Goal: Task Accomplishment & Management: Use online tool/utility

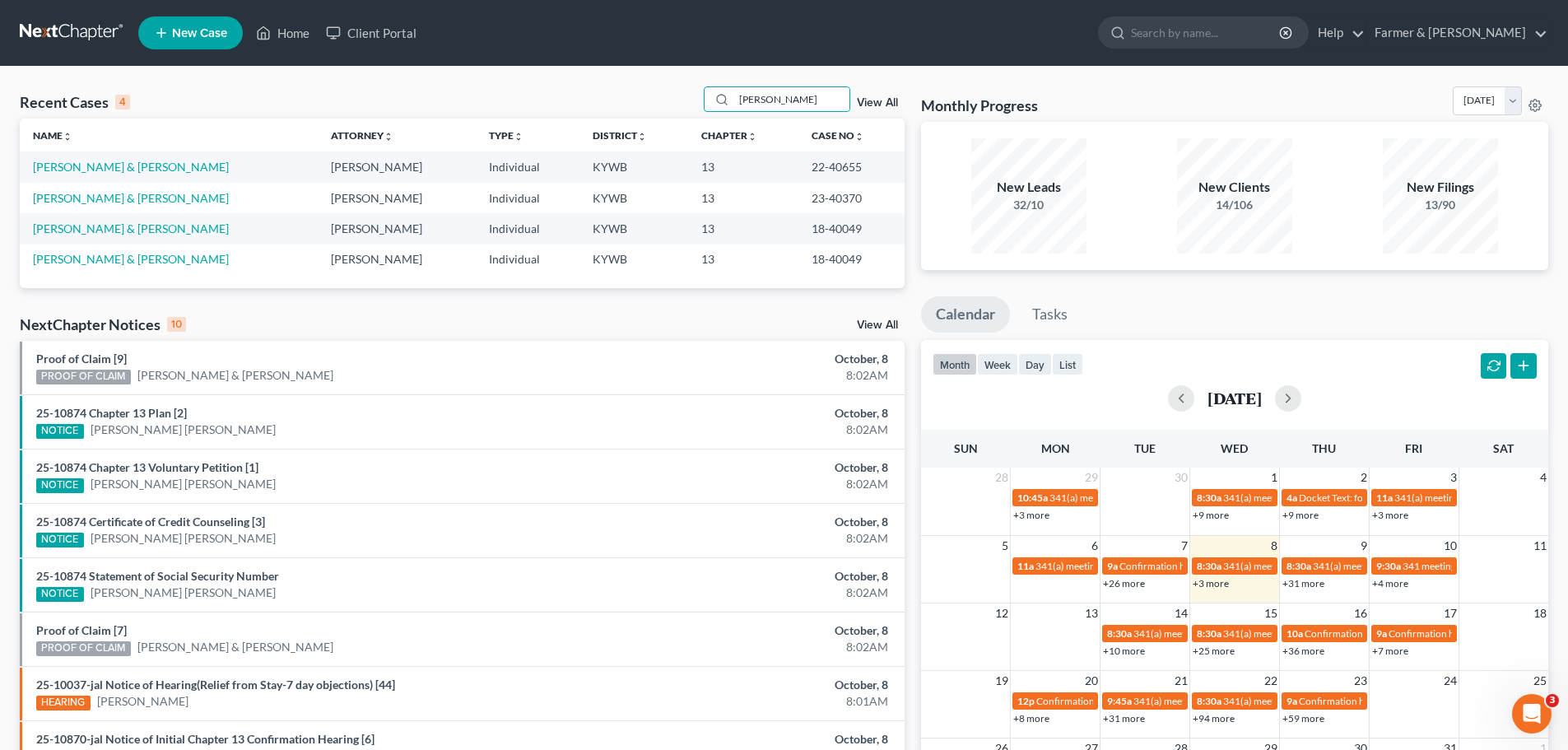
drag, startPoint x: 772, startPoint y: 94, endPoint x: 656, endPoint y: 103, distance: 116.3
click at [656, 103] on div "Recent Cases 4 [PERSON_NAME] View All" at bounding box center [461, 102] width 885 height 32
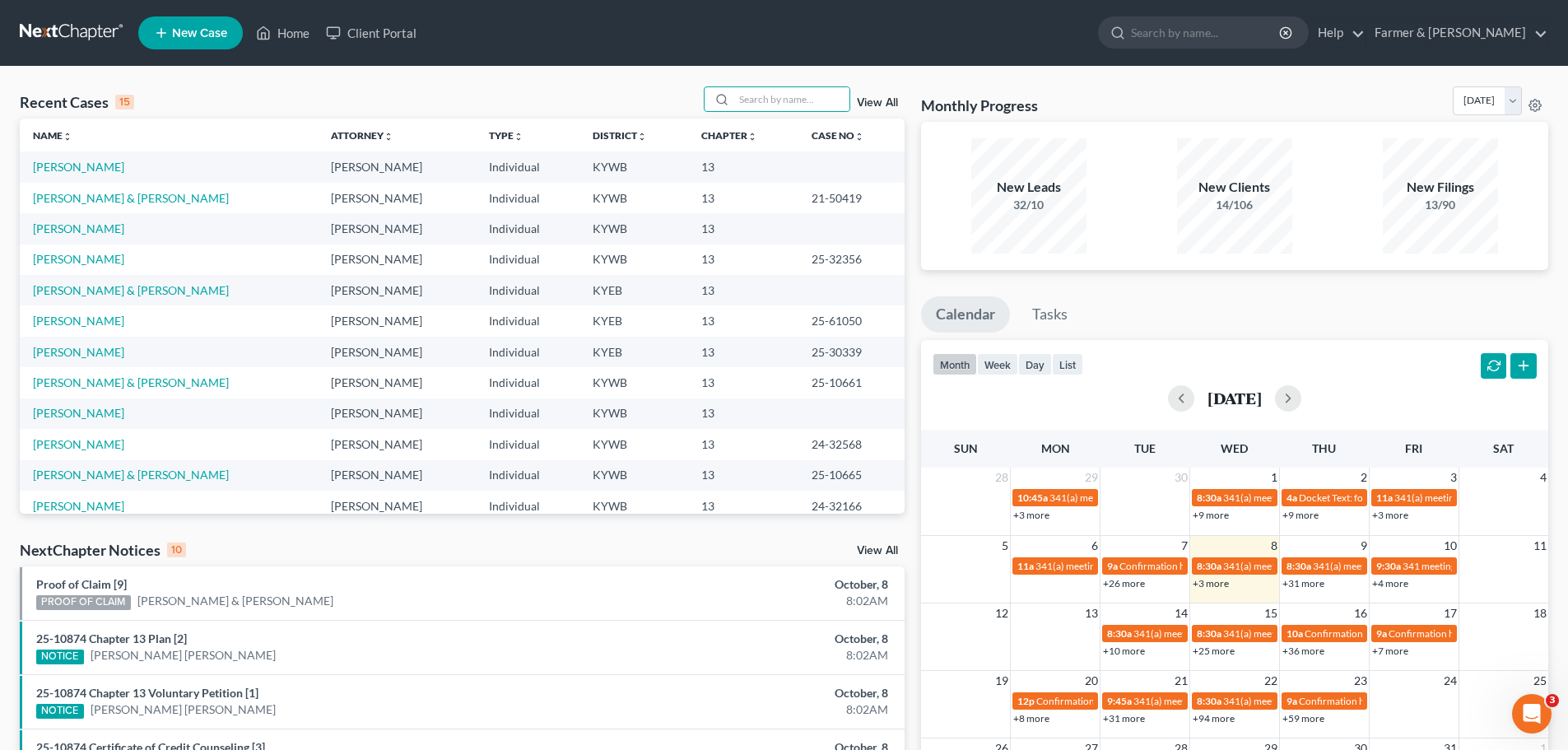
click at [72, 374] on td "[PERSON_NAME] & [PERSON_NAME]" at bounding box center [168, 382] width 298 height 31
click at [72, 382] on link "[PERSON_NAME] & [PERSON_NAME]" at bounding box center [131, 382] width 196 height 14
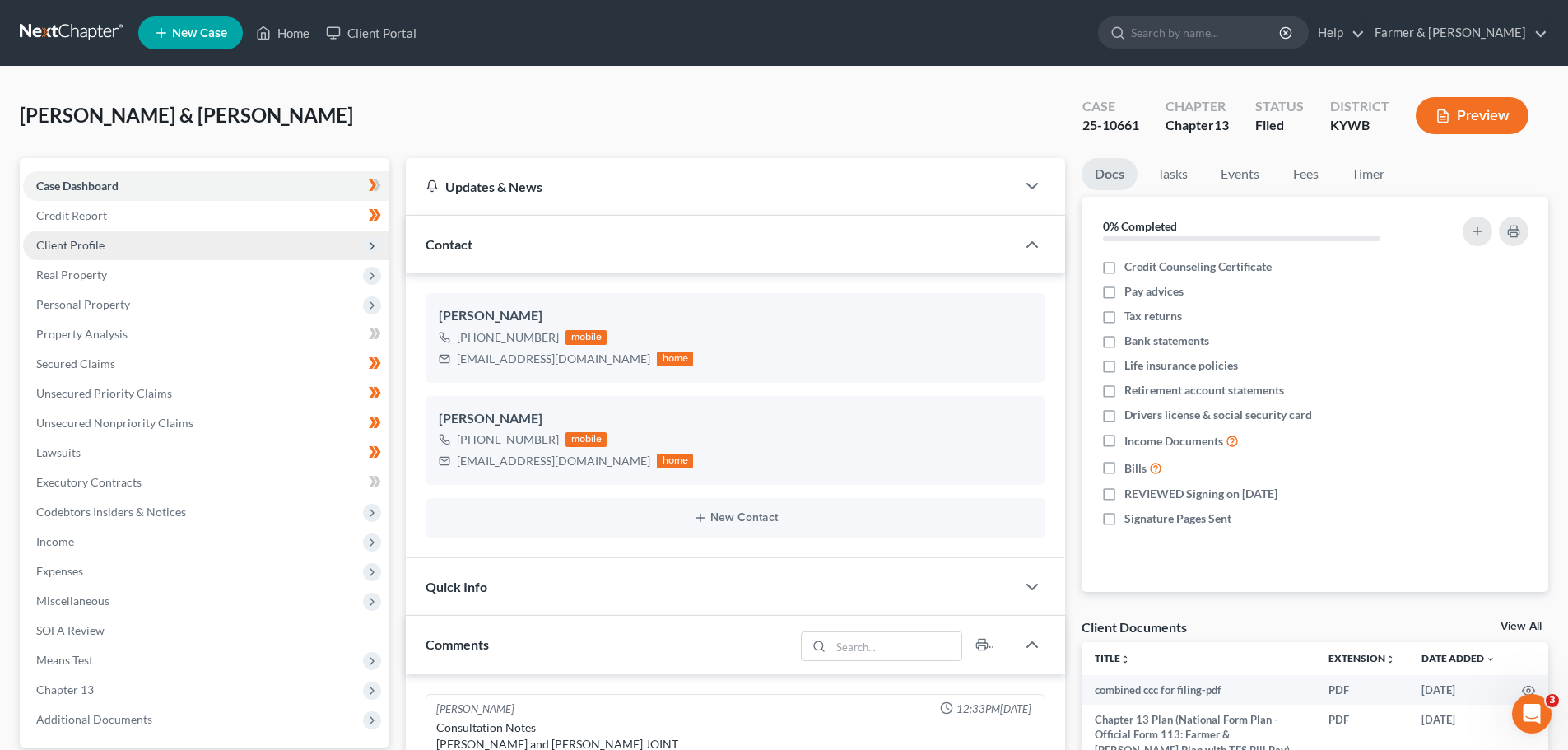
scroll to position [881, 0]
click at [84, 250] on span "Client Profile" at bounding box center [70, 244] width 68 height 14
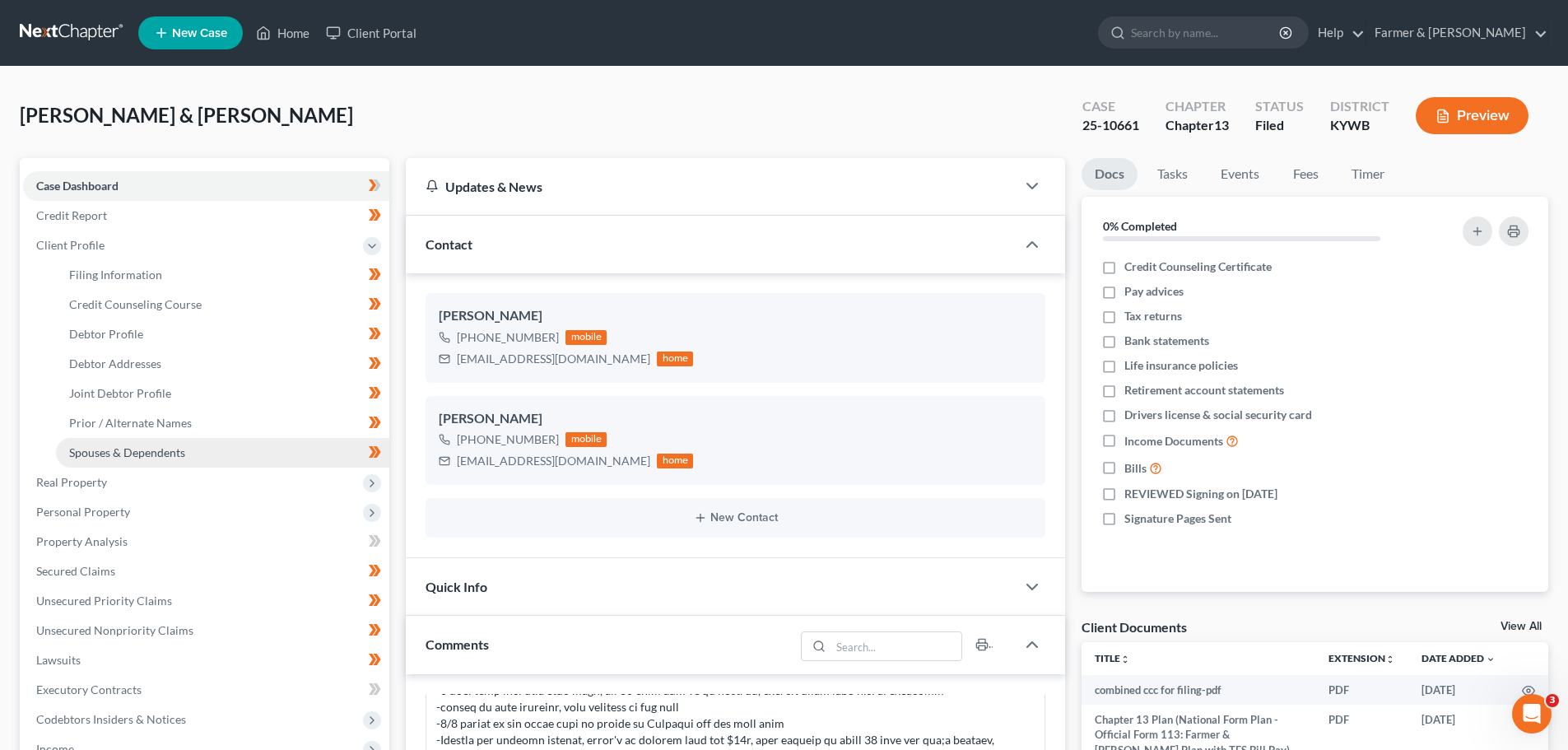
click at [110, 454] on span "Spouses & Dependents" at bounding box center [128, 452] width 116 height 14
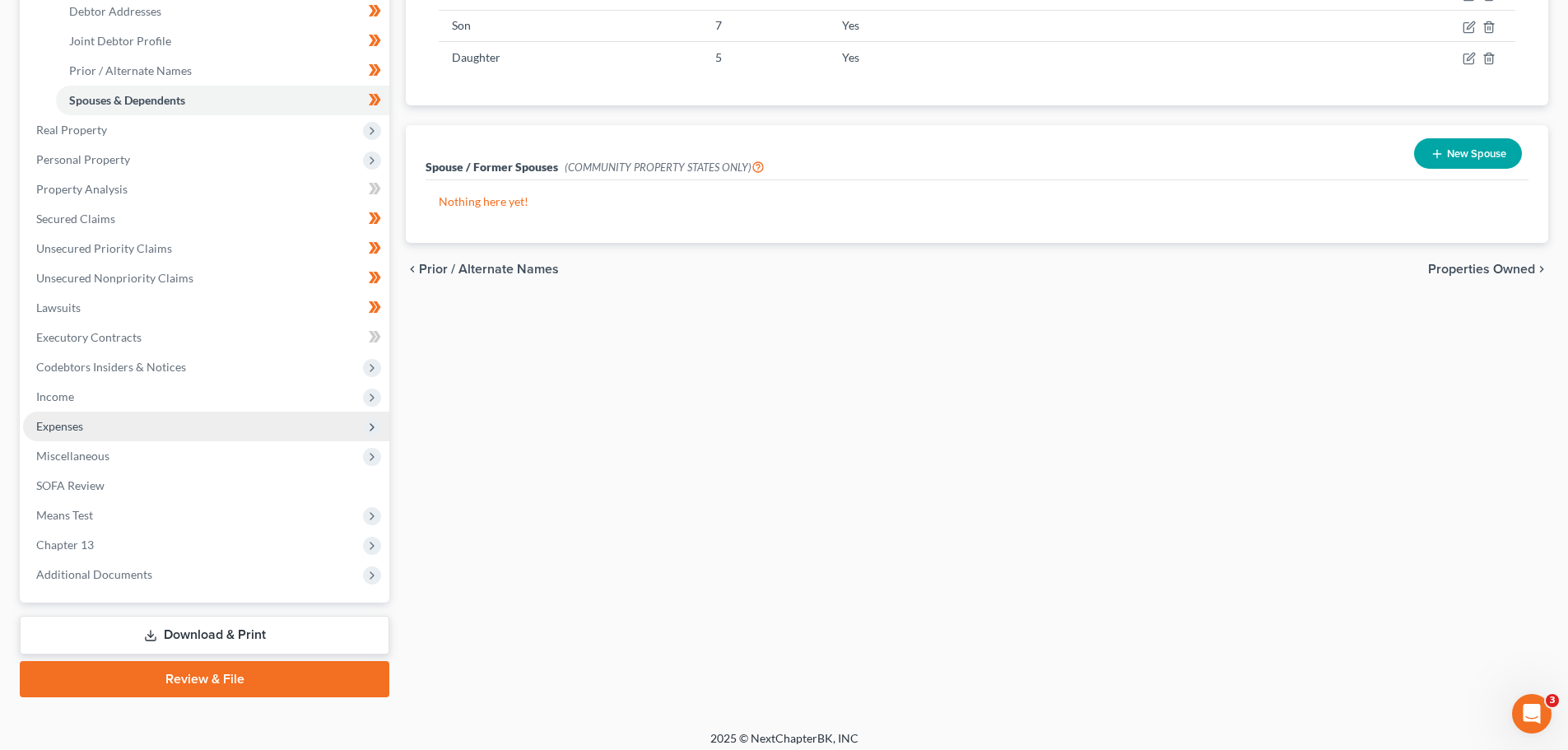
scroll to position [363, 0]
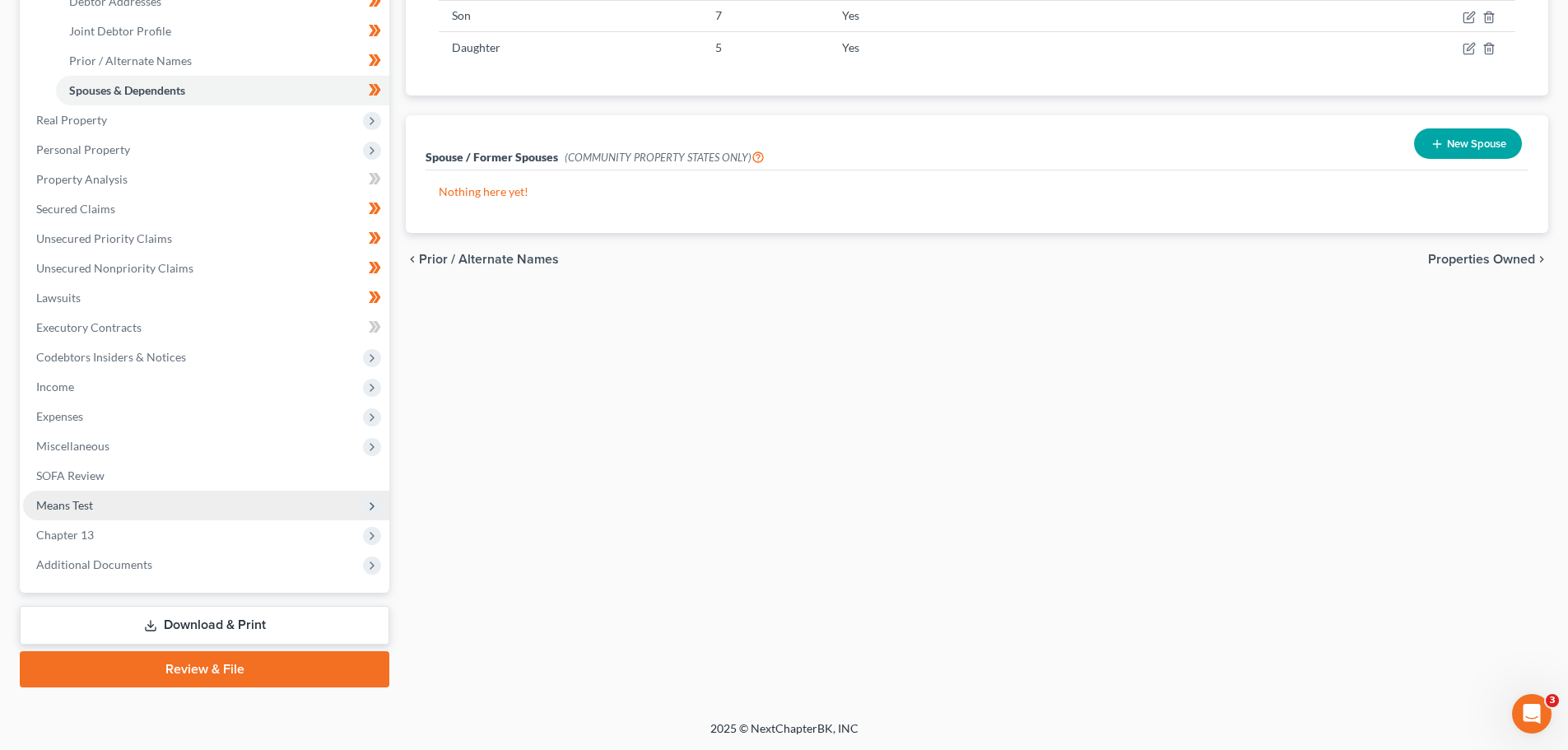
click at [84, 506] on span "Means Test" at bounding box center [64, 505] width 56 height 14
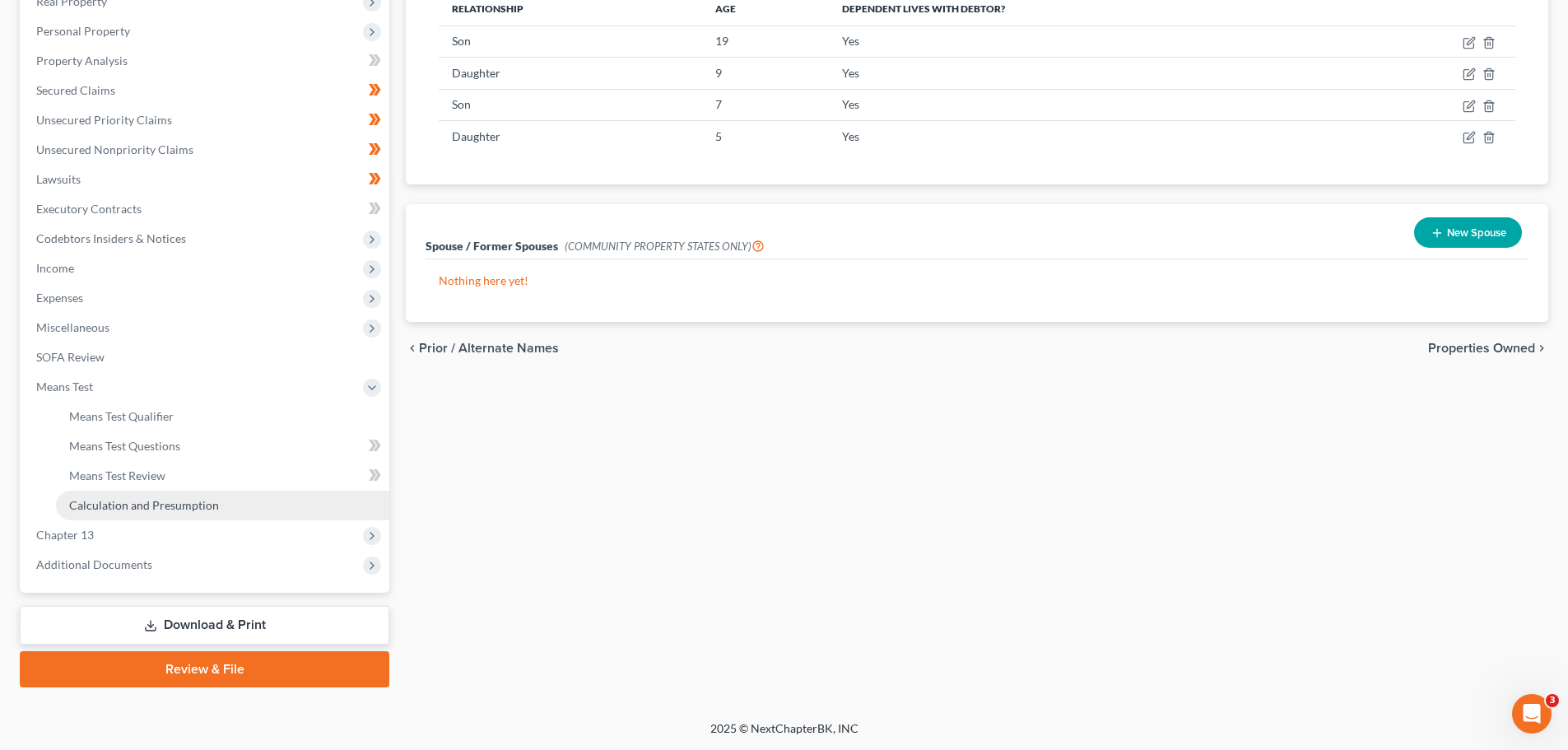
scroll to position [274, 0]
click at [117, 417] on span "Means Test Qualifier" at bounding box center [121, 415] width 104 height 14
